Goal: Task Accomplishment & Management: Manage account settings

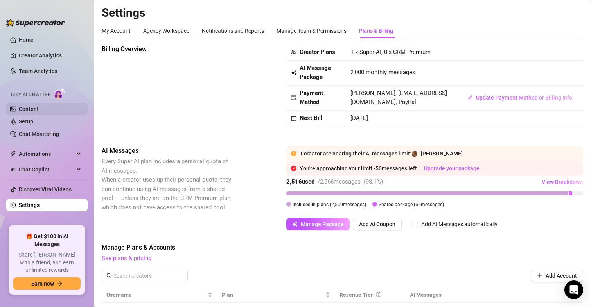
click at [32, 108] on link "Content" at bounding box center [29, 109] width 20 height 6
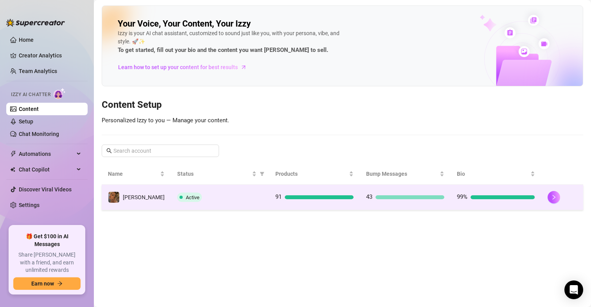
click at [179, 197] on span at bounding box center [180, 197] width 3 height 3
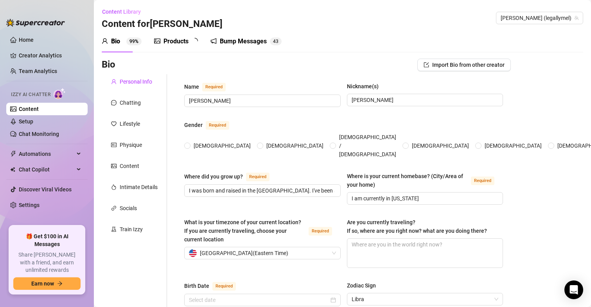
radio input "true"
type input "September 27th, 1986"
click at [28, 125] on link "Setup" at bounding box center [26, 121] width 14 height 6
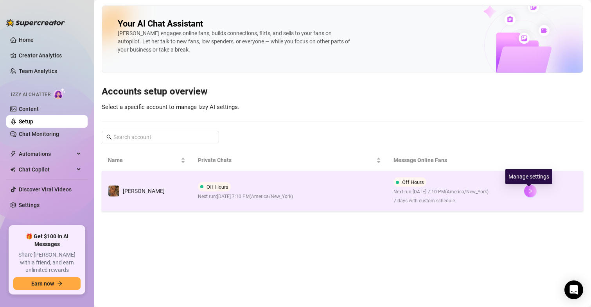
click at [530, 192] on button "button" at bounding box center [530, 191] width 13 height 13
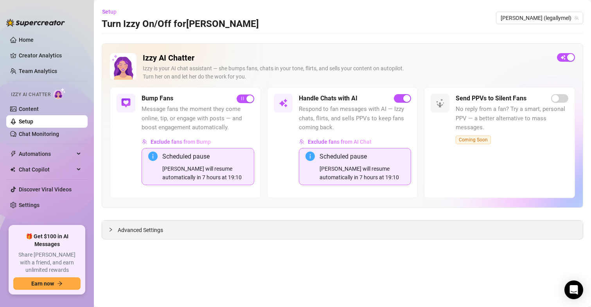
click at [109, 230] on icon "collapsed" at bounding box center [110, 230] width 5 height 5
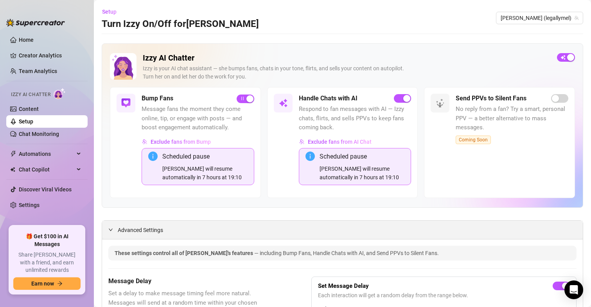
click at [118, 231] on span "Advanced Settings" at bounding box center [140, 230] width 45 height 9
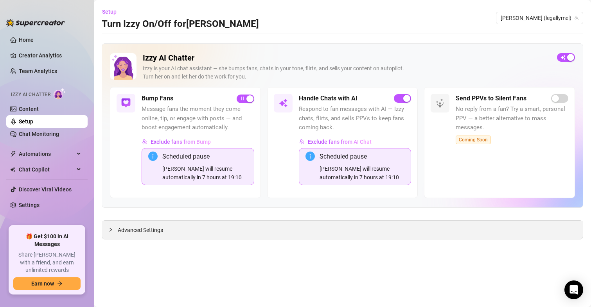
click at [118, 231] on span "Advanced Settings" at bounding box center [140, 230] width 45 height 9
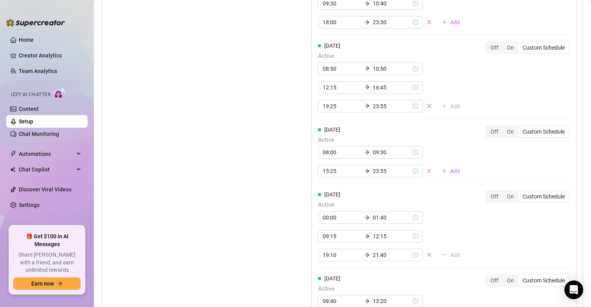
scroll to position [994, 0]
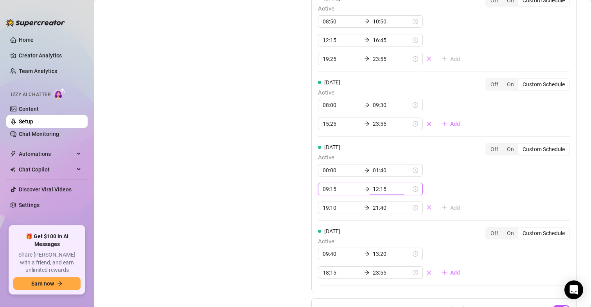
click at [373, 192] on input "12:15" at bounding box center [392, 189] width 38 height 9
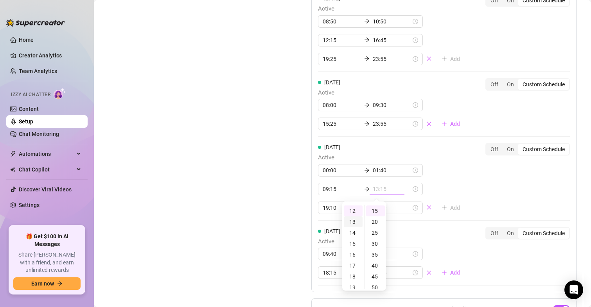
click at [352, 220] on div "13" at bounding box center [353, 222] width 19 height 11
type input "13:15"
click at [466, 183] on div "Saturday Active 00:00 01:40 09:15 13:15 19:10 21:40 Add Off On Custom Schedule" at bounding box center [444, 178] width 252 height 71
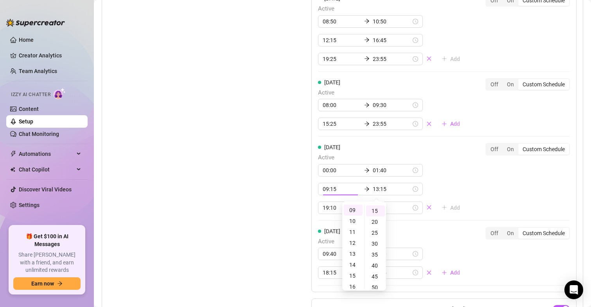
click at [466, 183] on div "Monday Active 00:00 01:35 08:55 15:30 17:05 22:55 Add Off On Custom Schedule Tu…" at bounding box center [443, 32] width 265 height 519
click at [19, 38] on link "Home" at bounding box center [26, 40] width 15 height 6
